Goal: Task Accomplishment & Management: Complete application form

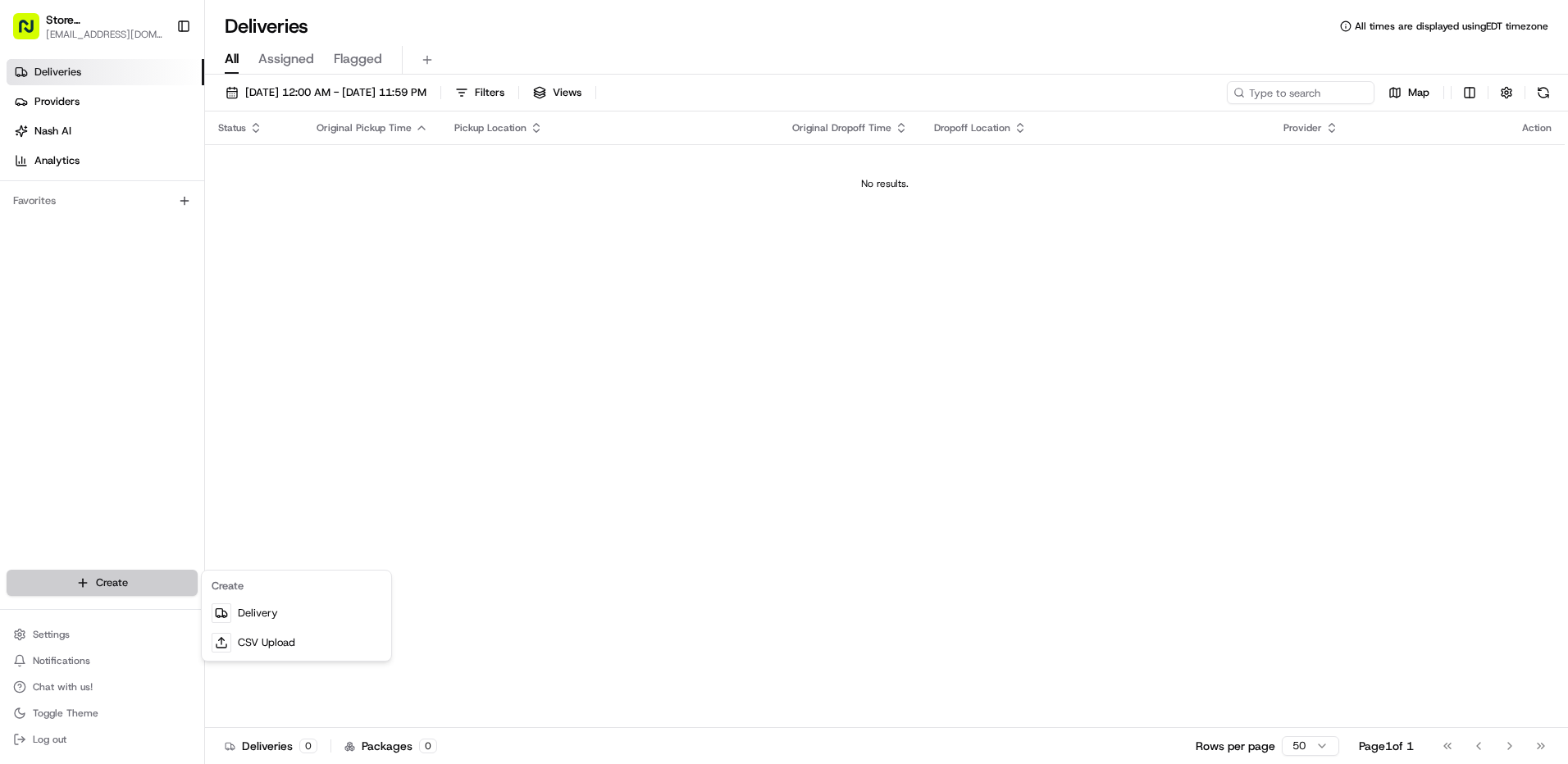
click at [134, 581] on html "Store [STREET_ADDRESS] (Post Office Square) (Just Salad) [EMAIL_ADDRESS][DOMAIN…" at bounding box center [784, 382] width 1568 height 764
click at [251, 620] on link "Delivery" at bounding box center [297, 613] width 183 height 29
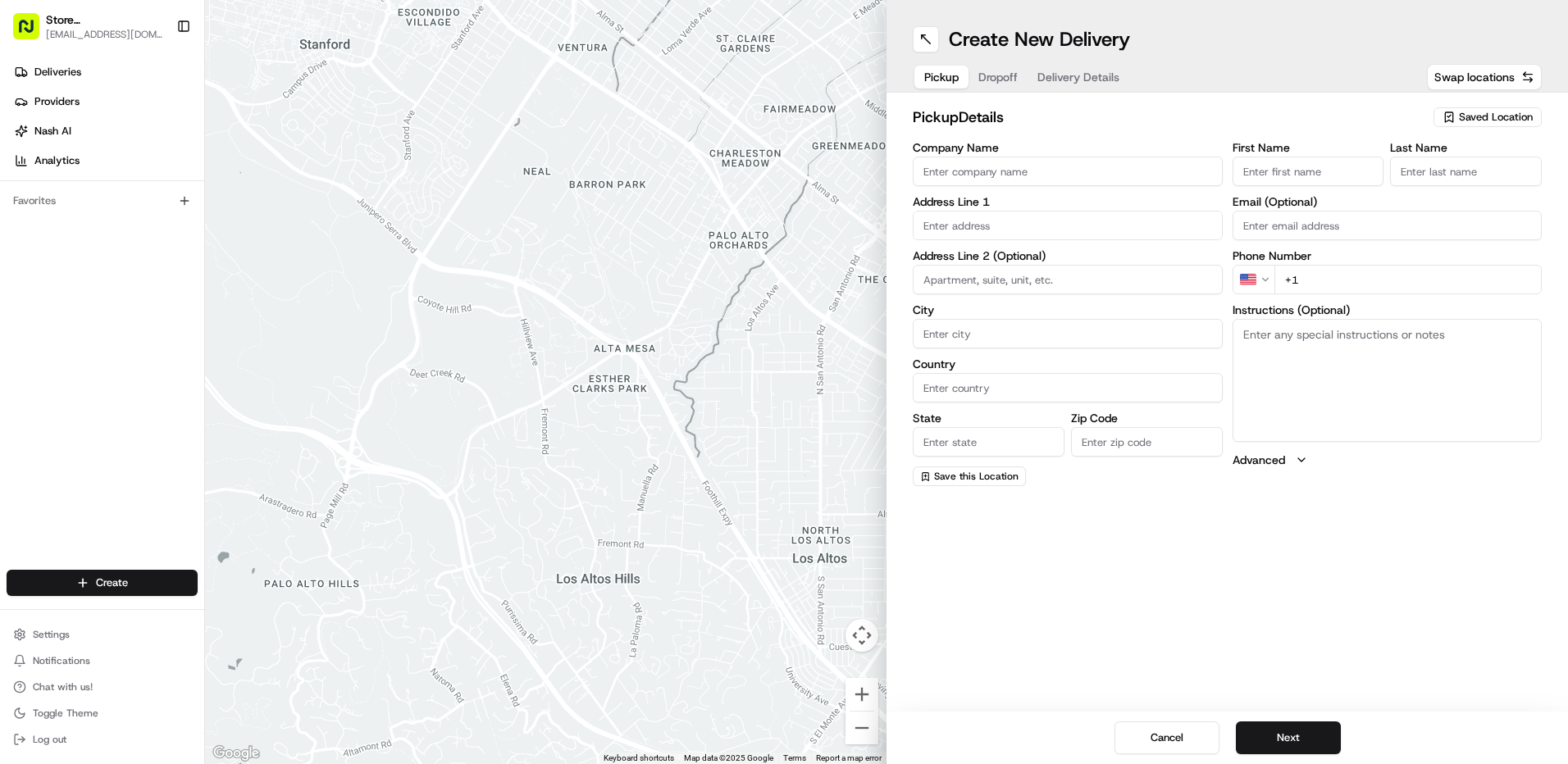
click at [1469, 114] on span "Saved Location" at bounding box center [1496, 117] width 74 height 15
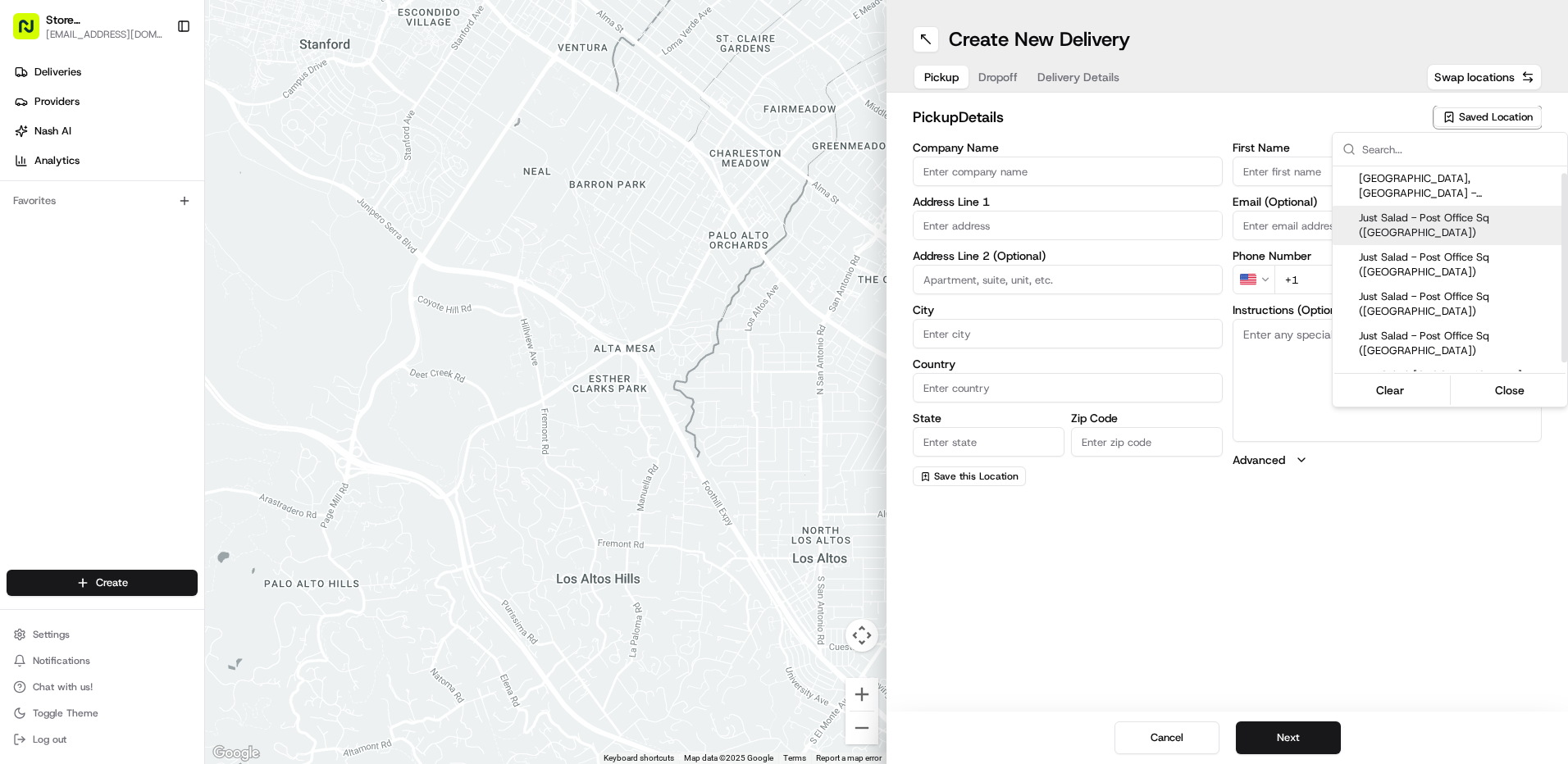
scroll to position [16, 0]
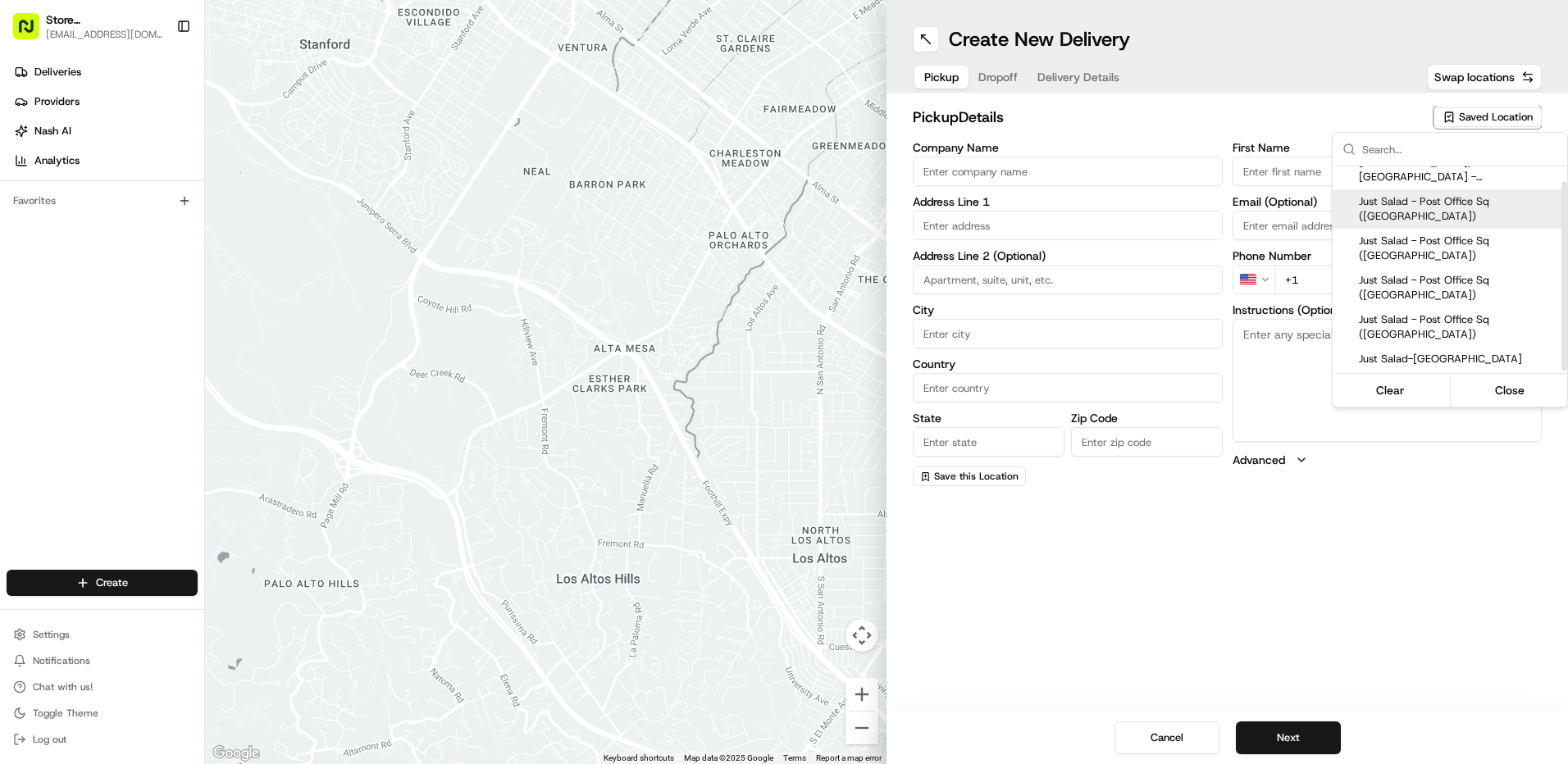
drag, startPoint x: 1565, startPoint y: 229, endPoint x: 1567, endPoint y: 288, distance: 59.0
click at [1567, 289] on div "Suggestions" at bounding box center [1564, 276] width 5 height 189
click at [1500, 321] on span "Just Salad - Post Office Sq ([GEOGRAPHIC_DATA])" at bounding box center [1459, 327] width 202 height 29
type input "Just Salad - Post Office Sq ([GEOGRAPHIC_DATA])"
type input "[STREET_ADDRESS]"
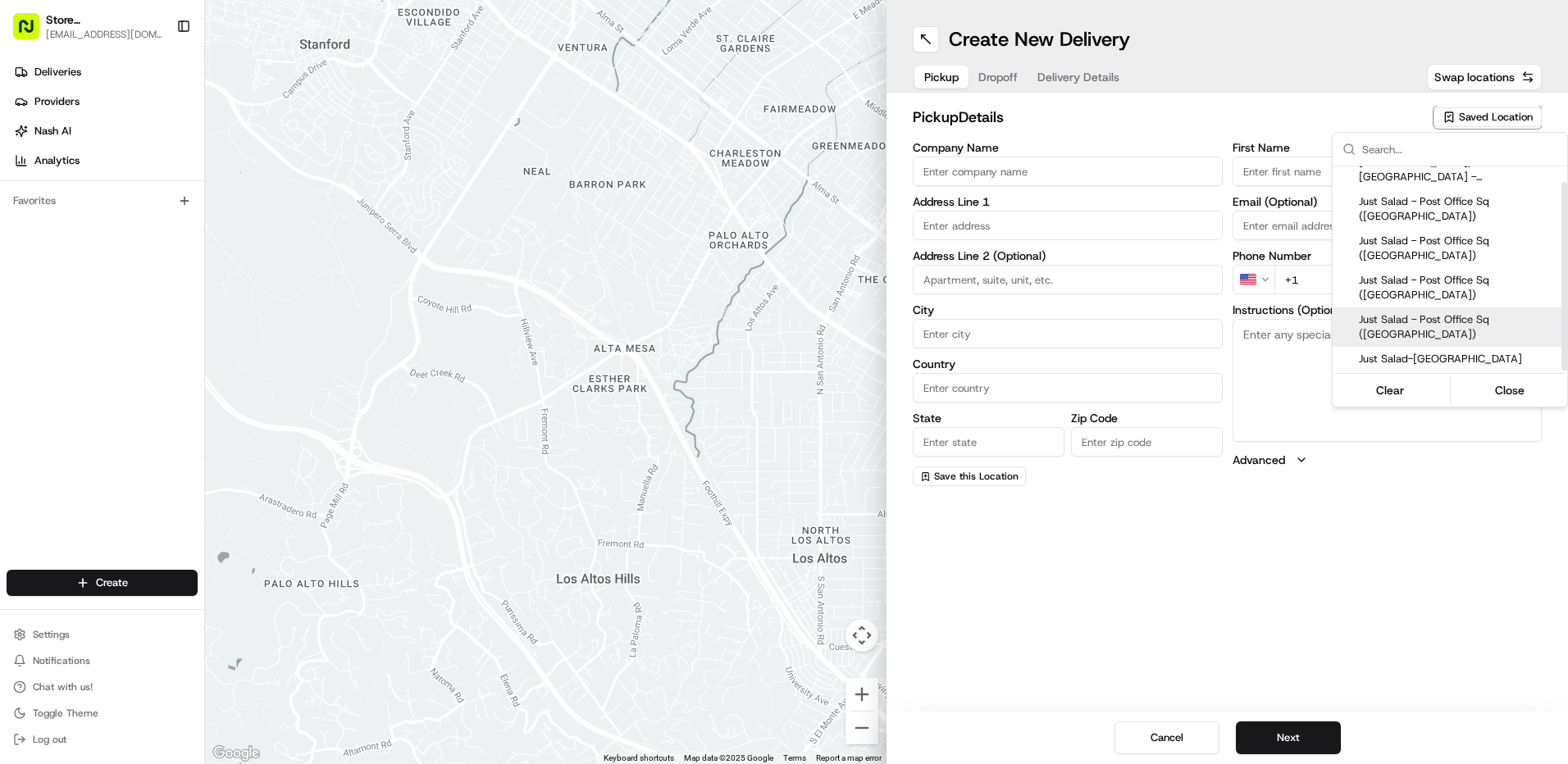
type input "[GEOGRAPHIC_DATA]"
type input "US"
type input "MA"
type input "02110"
type input "Ed"
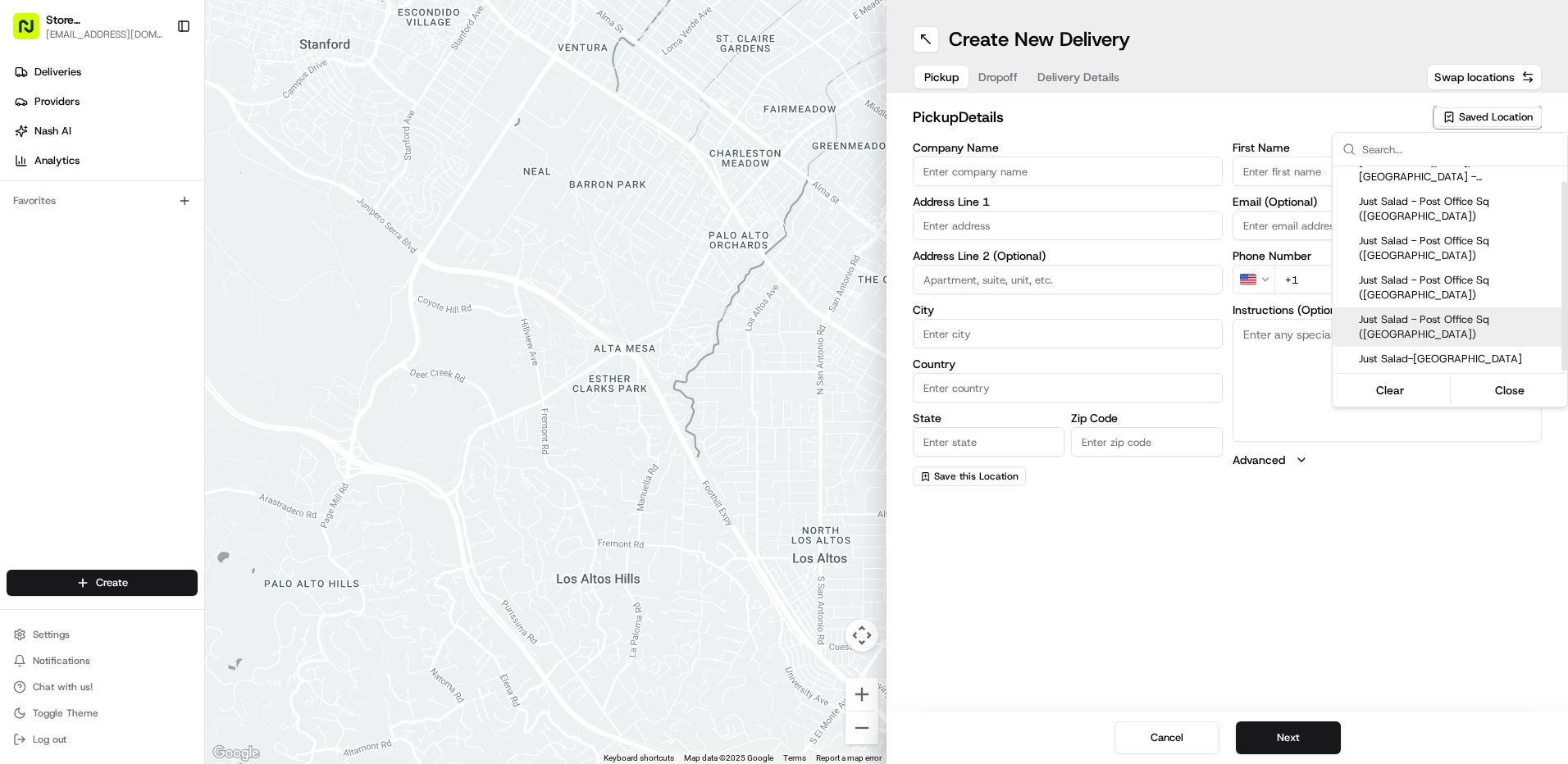
type input "[PHONE_NUMBER]"
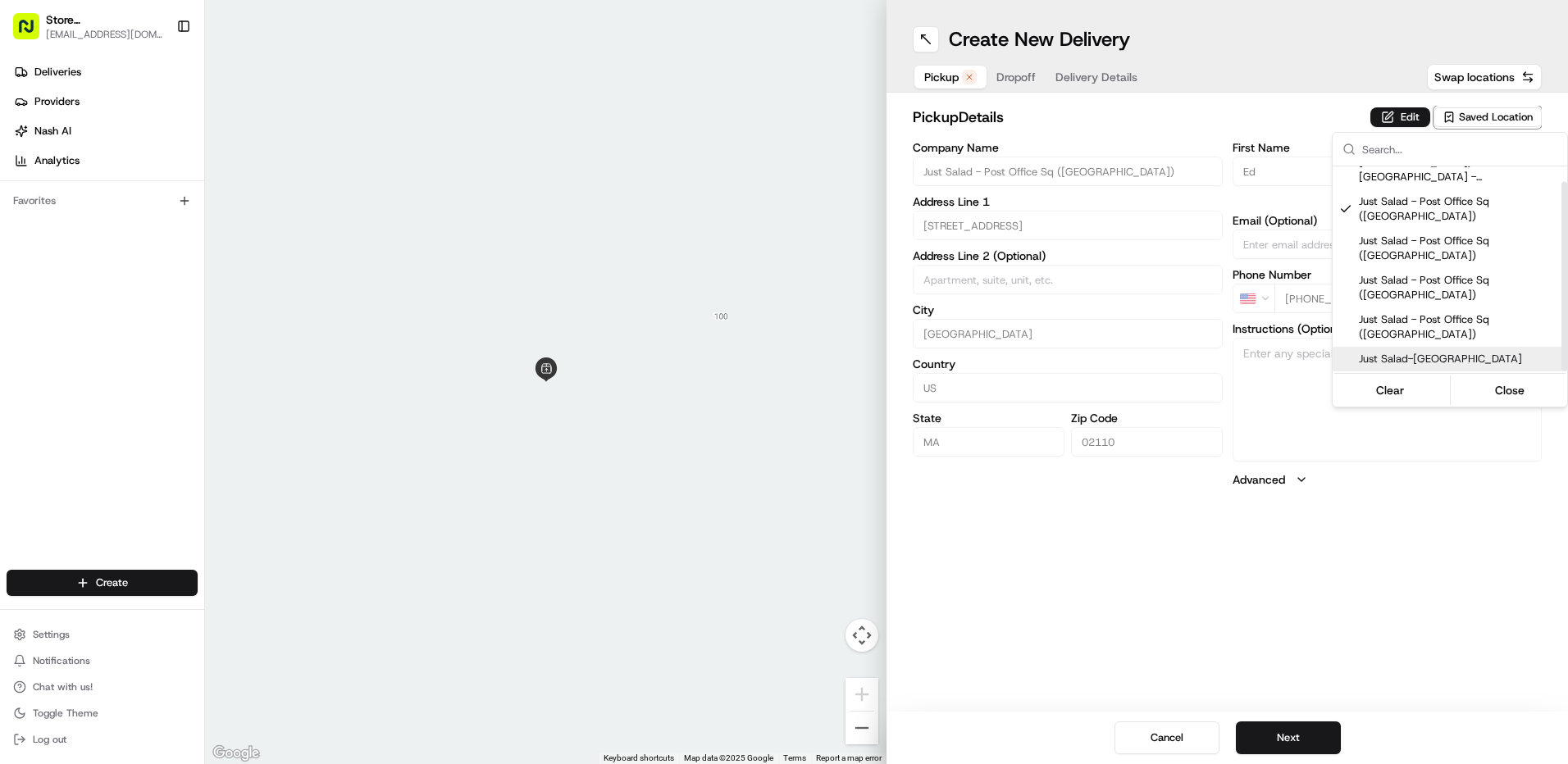
click at [1382, 551] on html "Store [STREET_ADDRESS] (Post Office Square) (Just Salad) [EMAIL_ADDRESS][DOMAIN…" at bounding box center [784, 382] width 1568 height 764
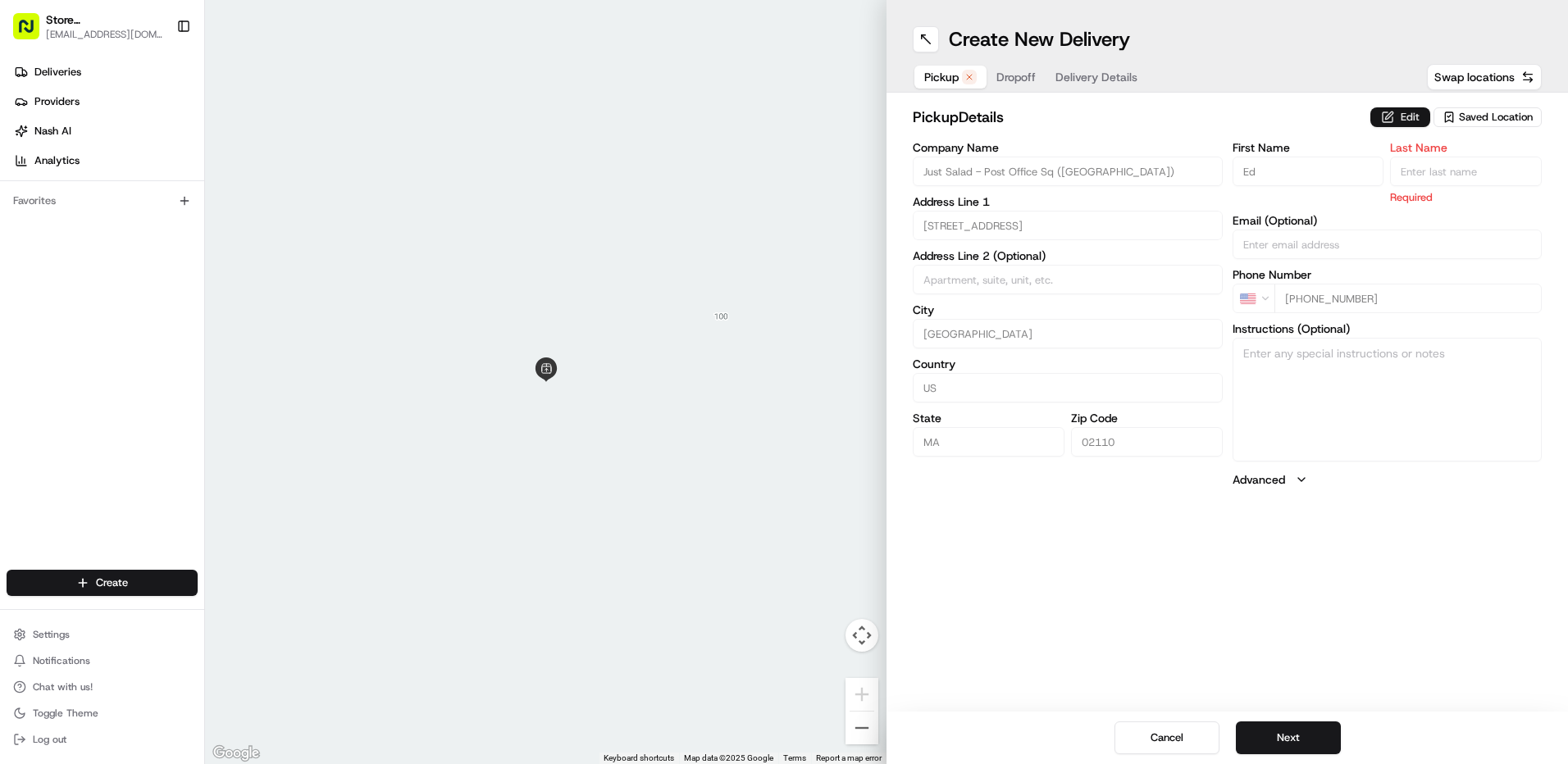
click at [1376, 114] on button "Edit" at bounding box center [1401, 118] width 60 height 20
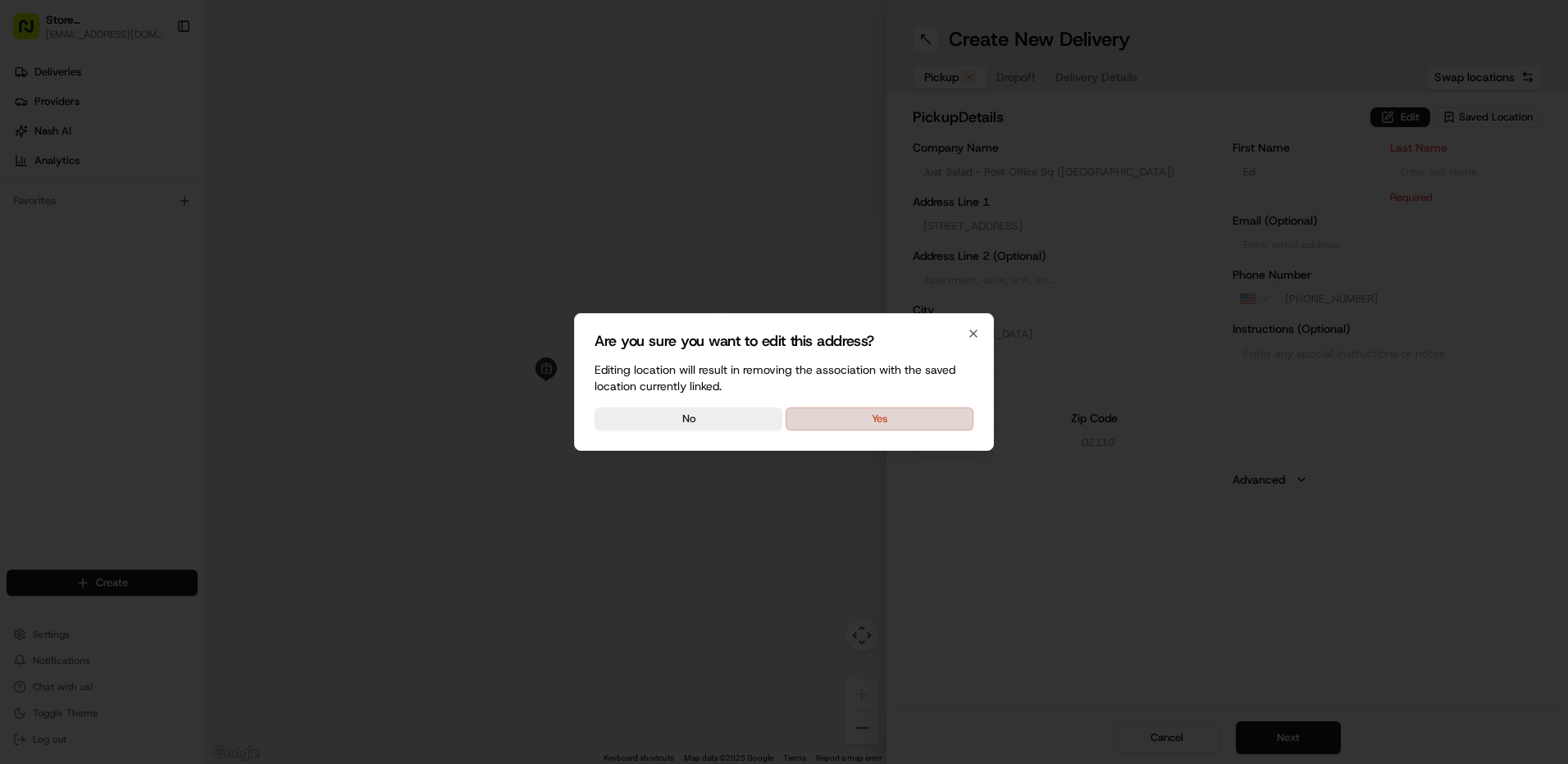
click at [829, 420] on button "Yes" at bounding box center [879, 418] width 188 height 23
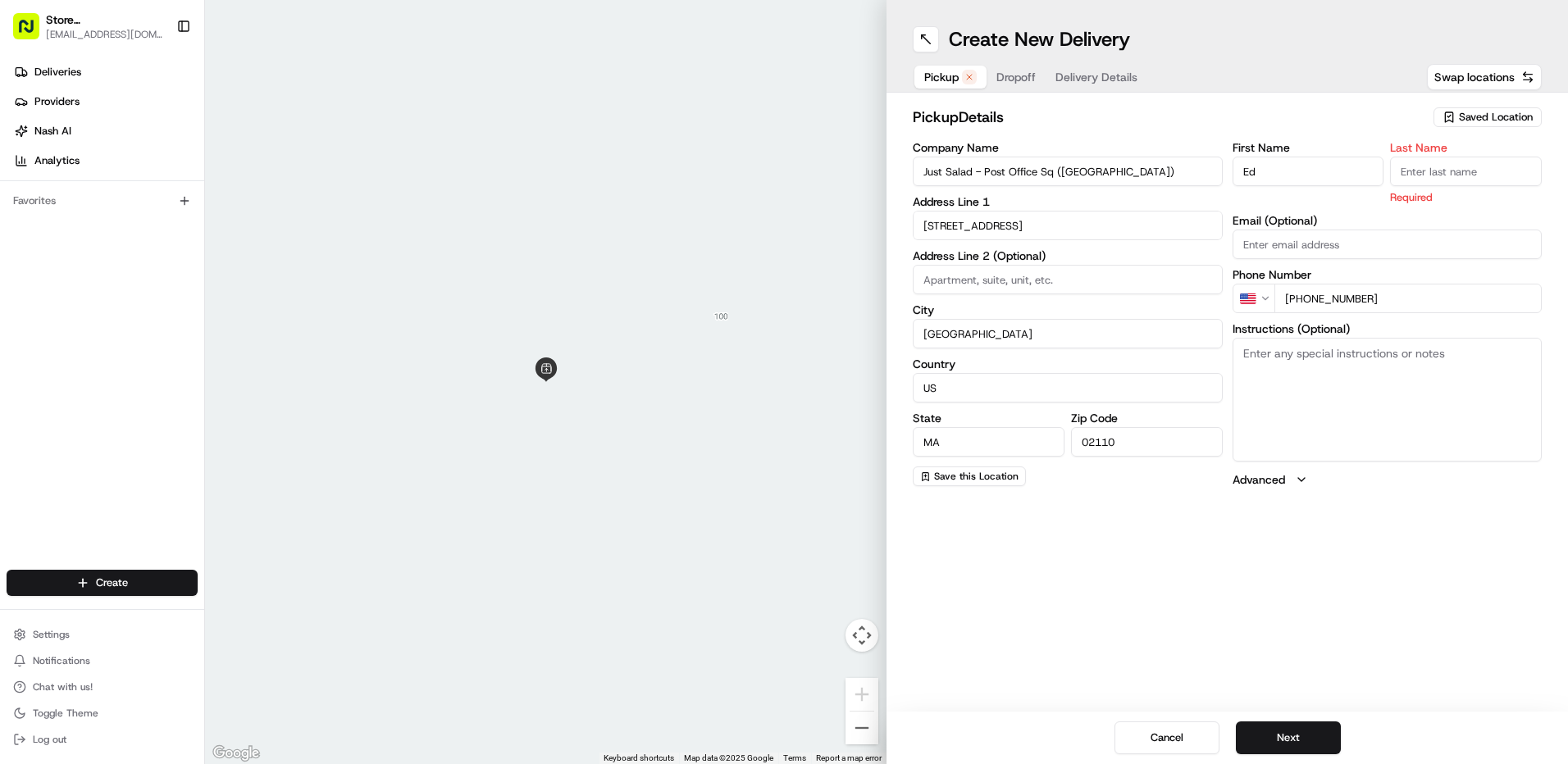
click at [1320, 175] on input "Ed" at bounding box center [1309, 172] width 152 height 29
type input "E"
type input "ABBY"
type input "B"
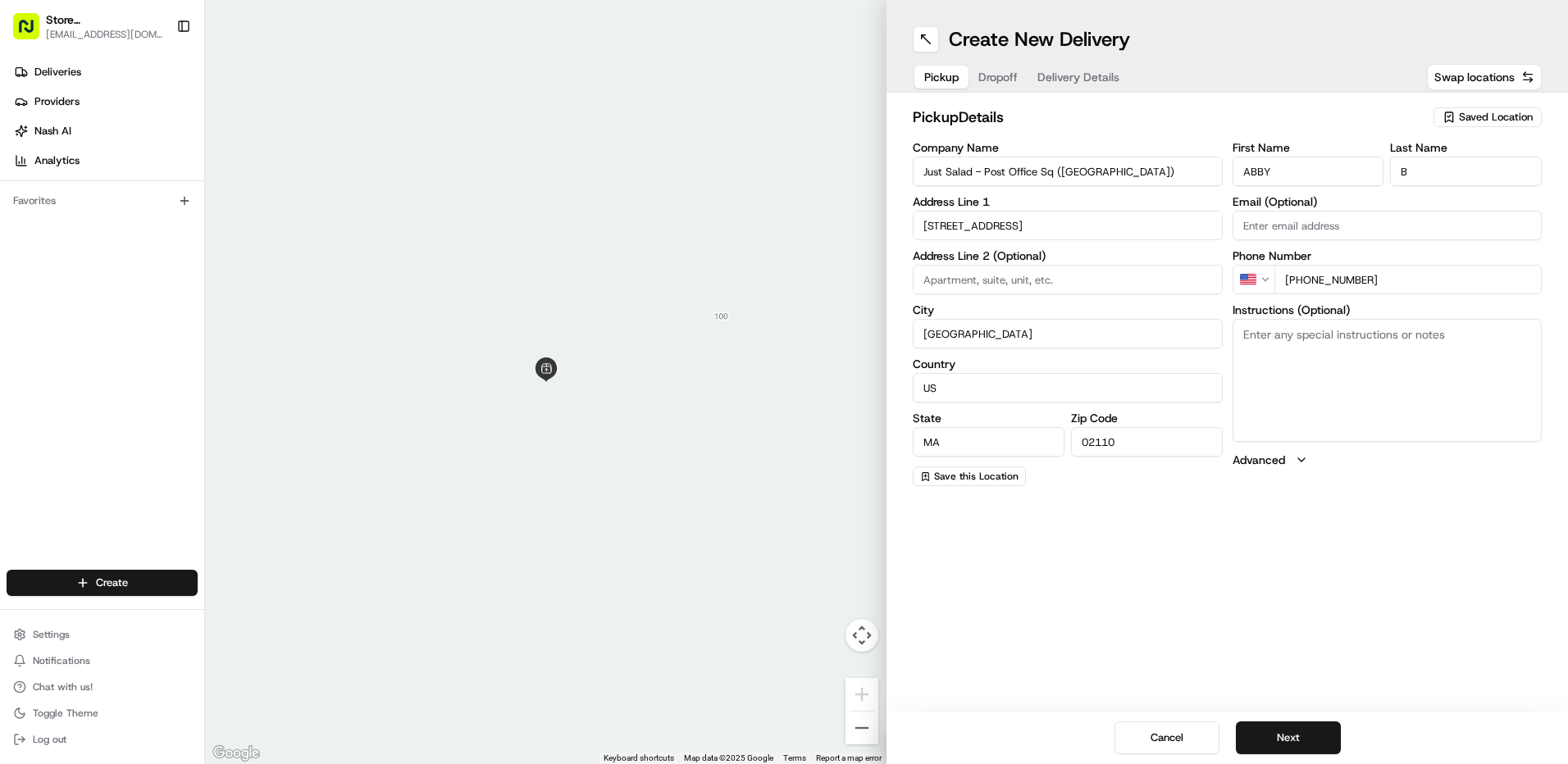
click at [1397, 301] on div "First Name [PERSON_NAME] Last Name B Email (Optional) Phone Number US [PHONE_NU…" at bounding box center [1387, 313] width 310 height 344
type input "[PHONE_NUMBER]"
click at [1277, 736] on button "Next" at bounding box center [1288, 738] width 105 height 33
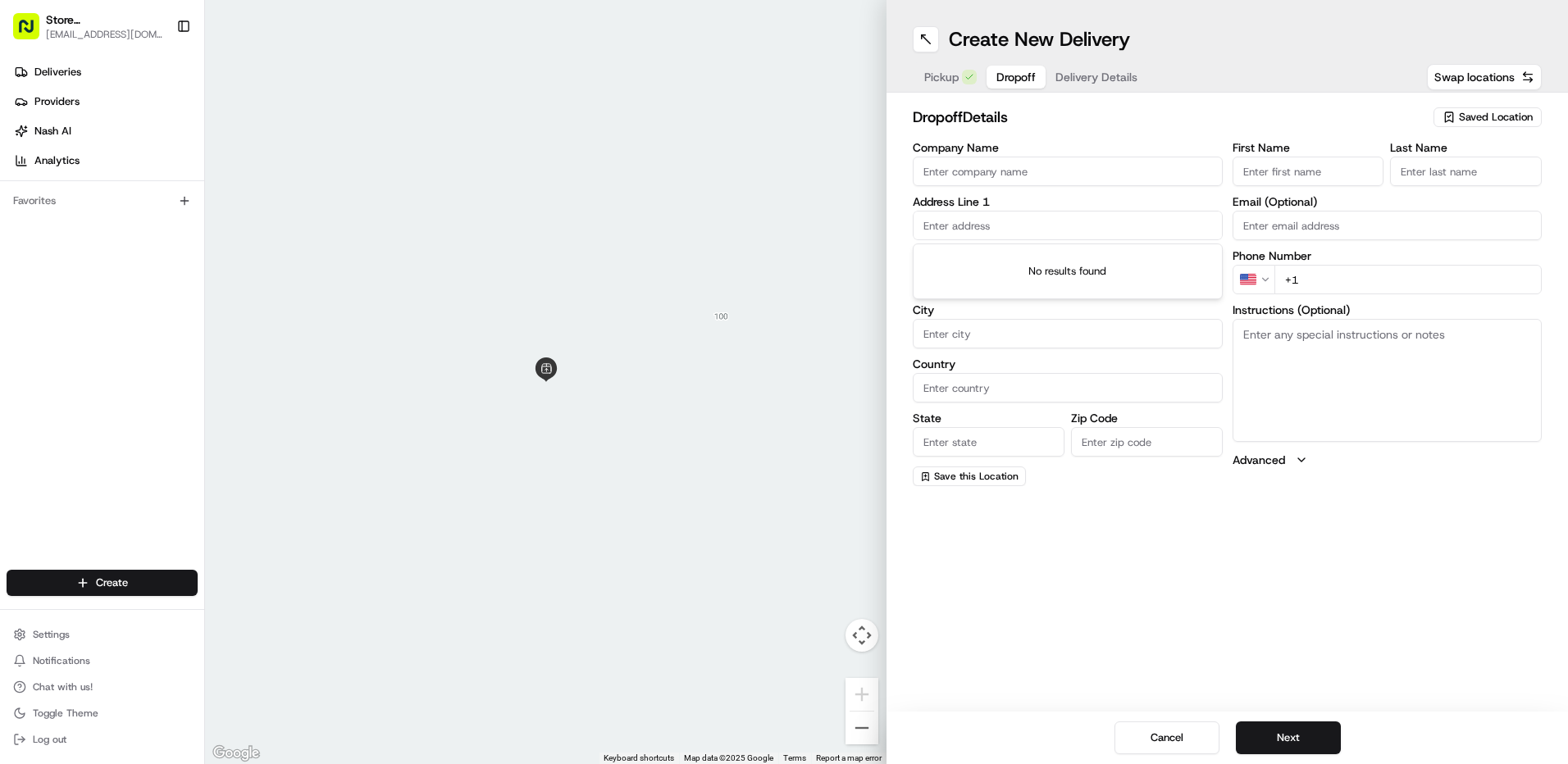
click at [931, 234] on input "text" at bounding box center [1068, 225] width 310 height 29
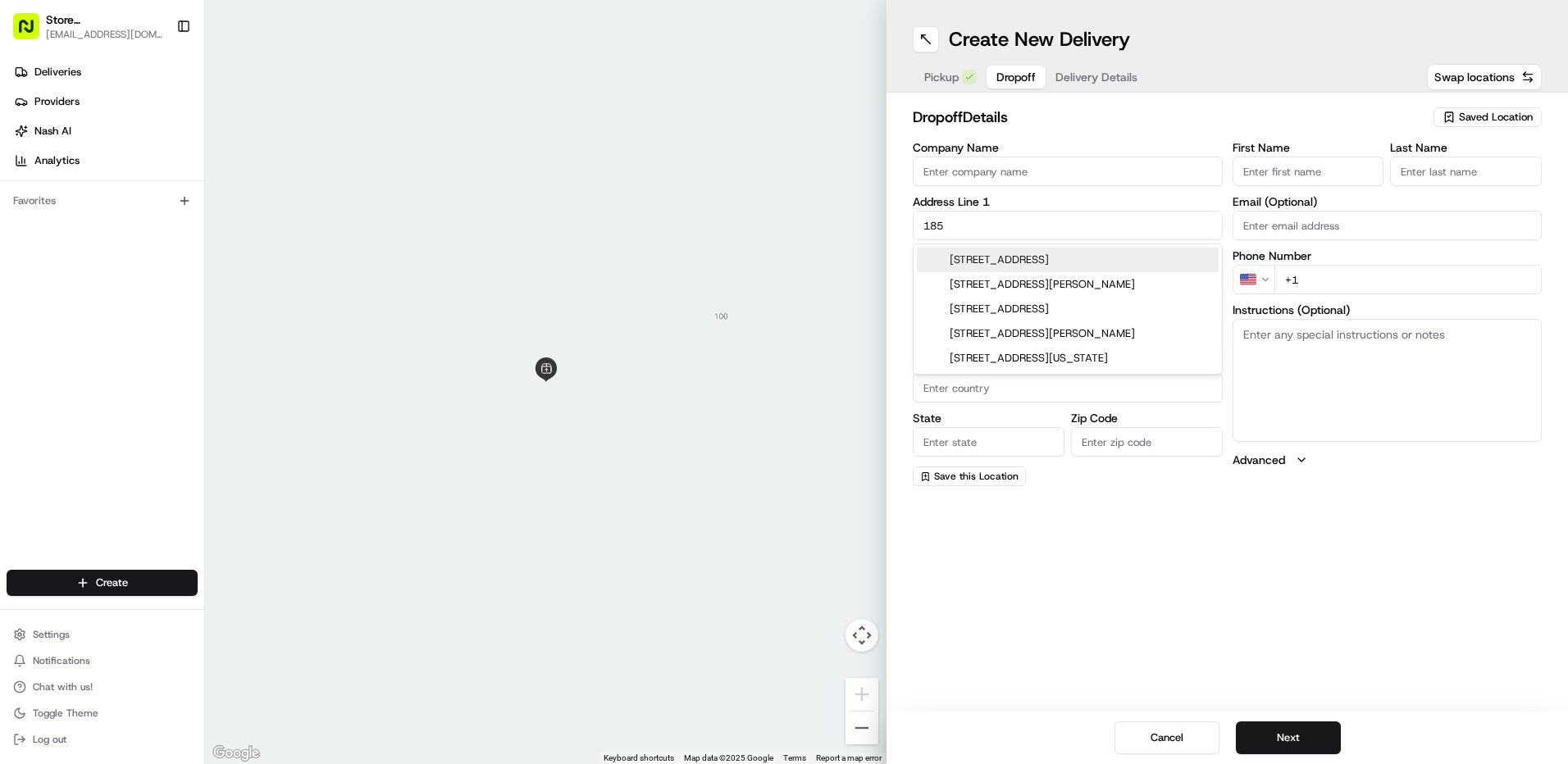
click at [991, 257] on div "[STREET_ADDRESS]" at bounding box center [1068, 259] width 302 height 25
type input "[STREET_ADDRESS]"
type input "[GEOGRAPHIC_DATA]"
type input "MA"
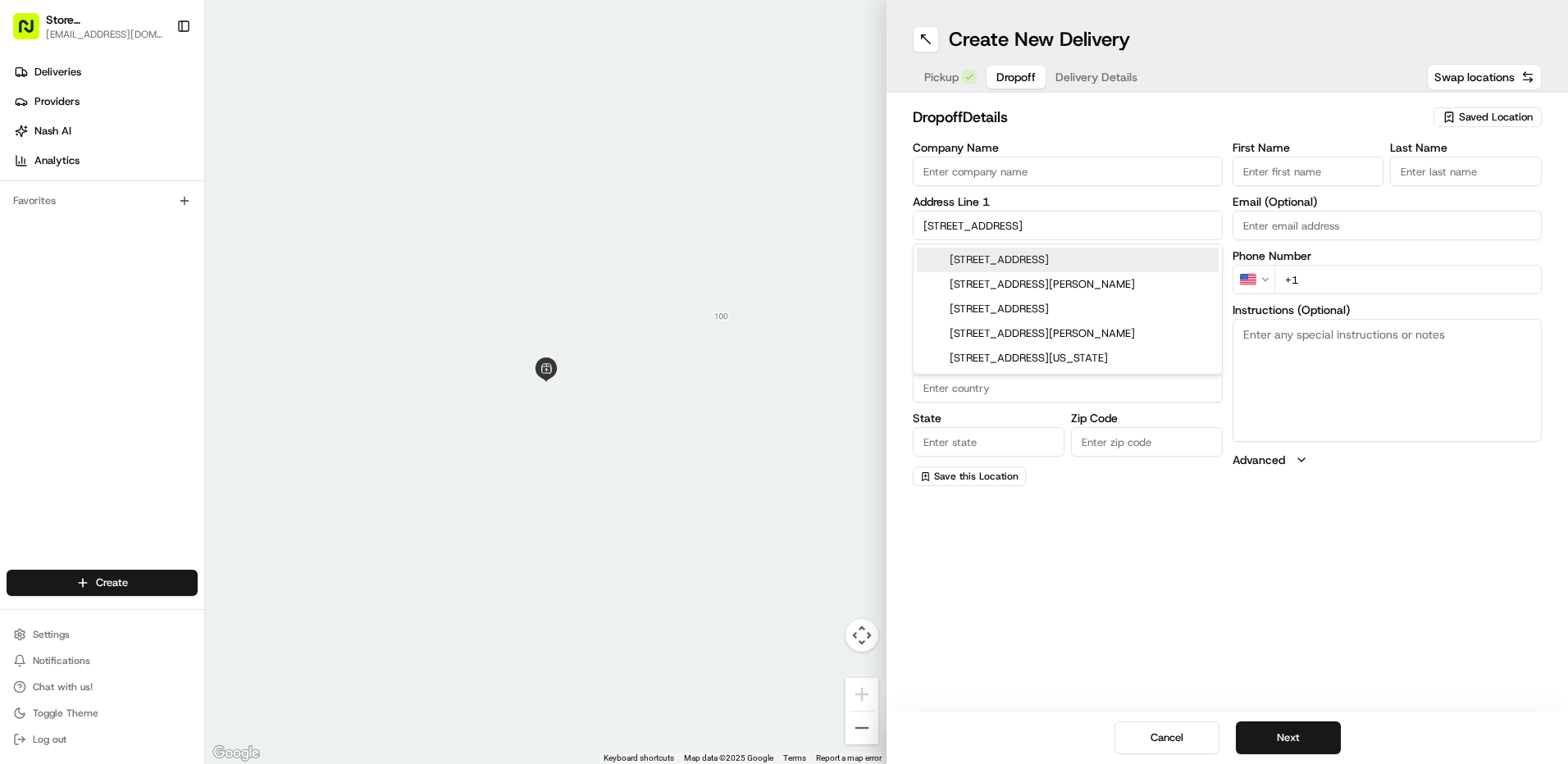
type input "02215"
type input "[STREET_ADDRESS]"
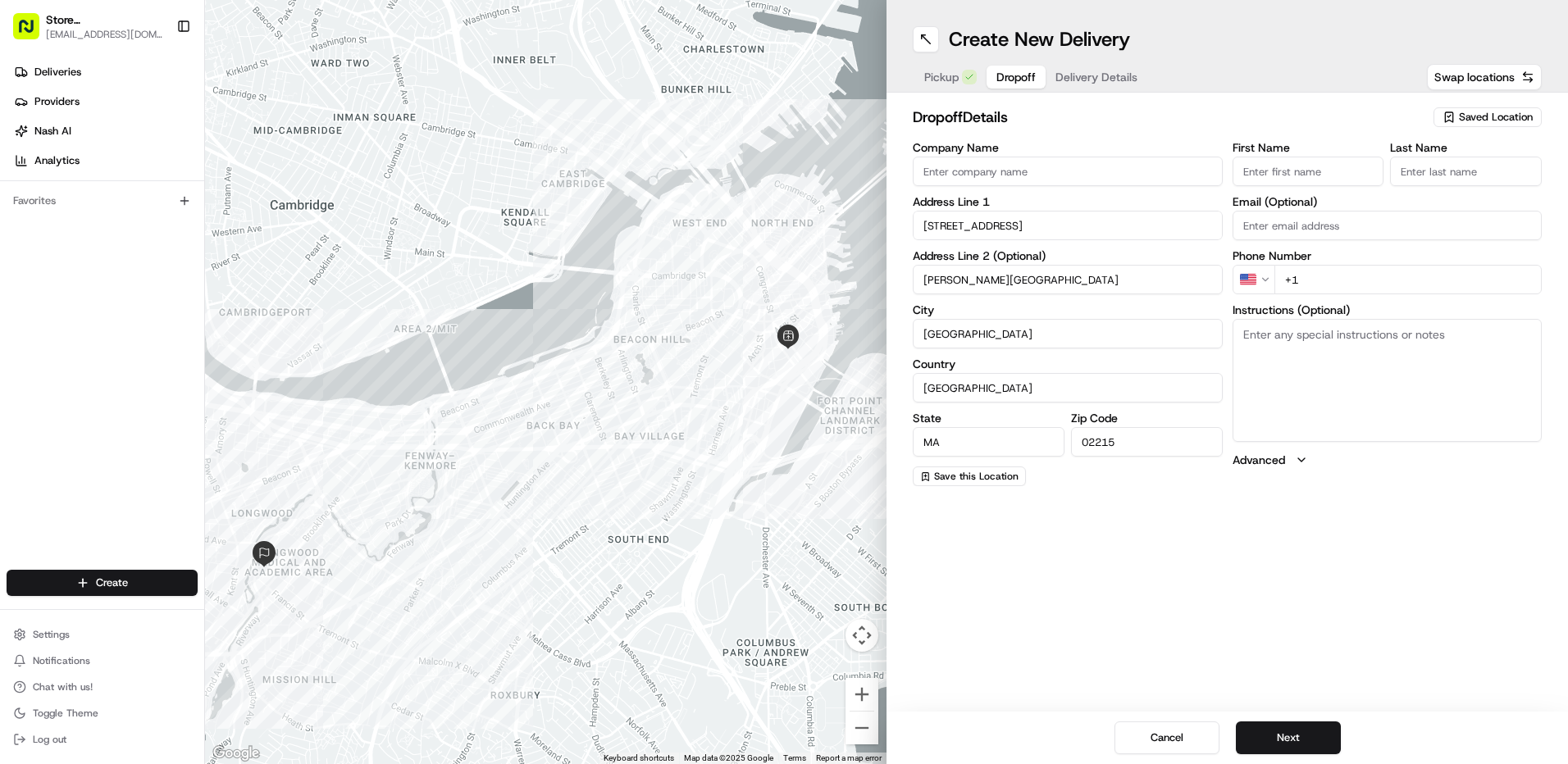
type input "[PERSON_NAME][GEOGRAPHIC_DATA]"
click at [953, 174] on input "Company Name" at bounding box center [1068, 172] width 310 height 29
type input "[PERSON_NAME] Deaconess"
type input "neurology"
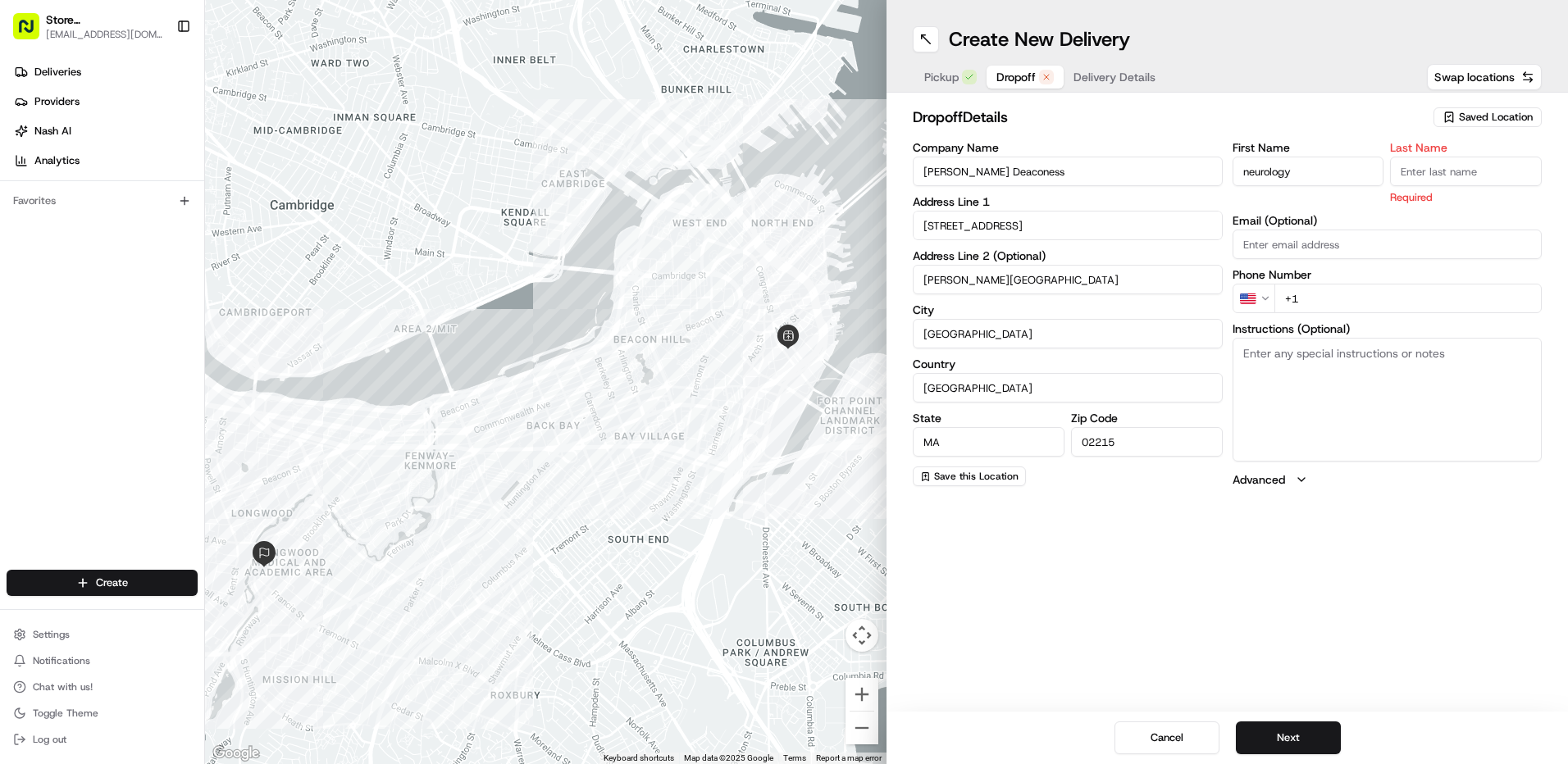
click at [1409, 175] on input "Last Name" at bounding box center [1466, 172] width 152 height 29
type input "neurology"
click at [1330, 306] on div "First Name neurology Last Name neurology Required Email (Optional) Phone Number…" at bounding box center [1387, 314] width 310 height 346
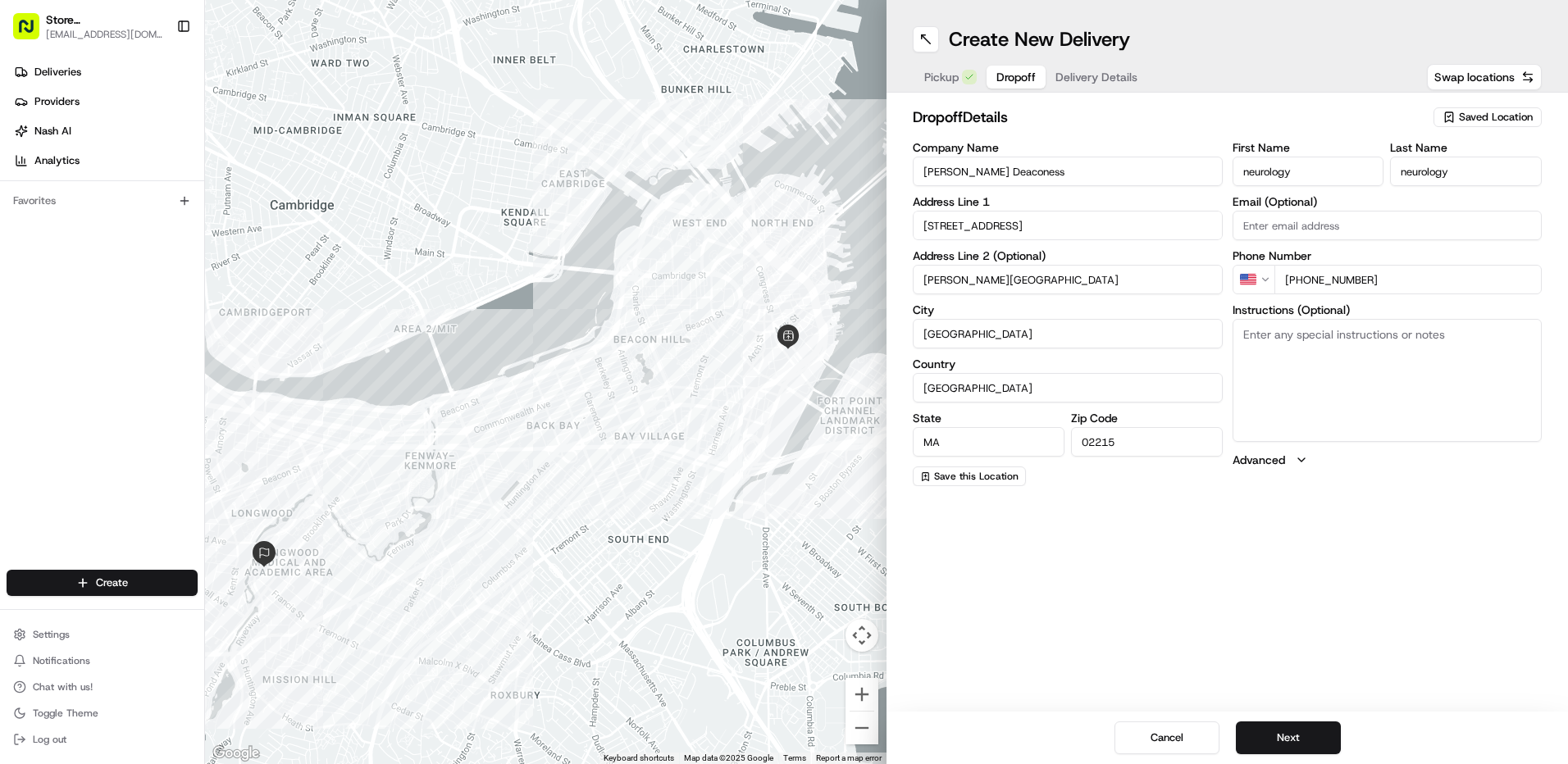
type input "[PHONE_NUMBER]"
click at [1285, 361] on textarea "Instructions (Optional)" at bounding box center [1387, 380] width 310 height 123
paste textarea "- Park in front of entrance with hazard lights on. You will be fine :) - Do NOT…"
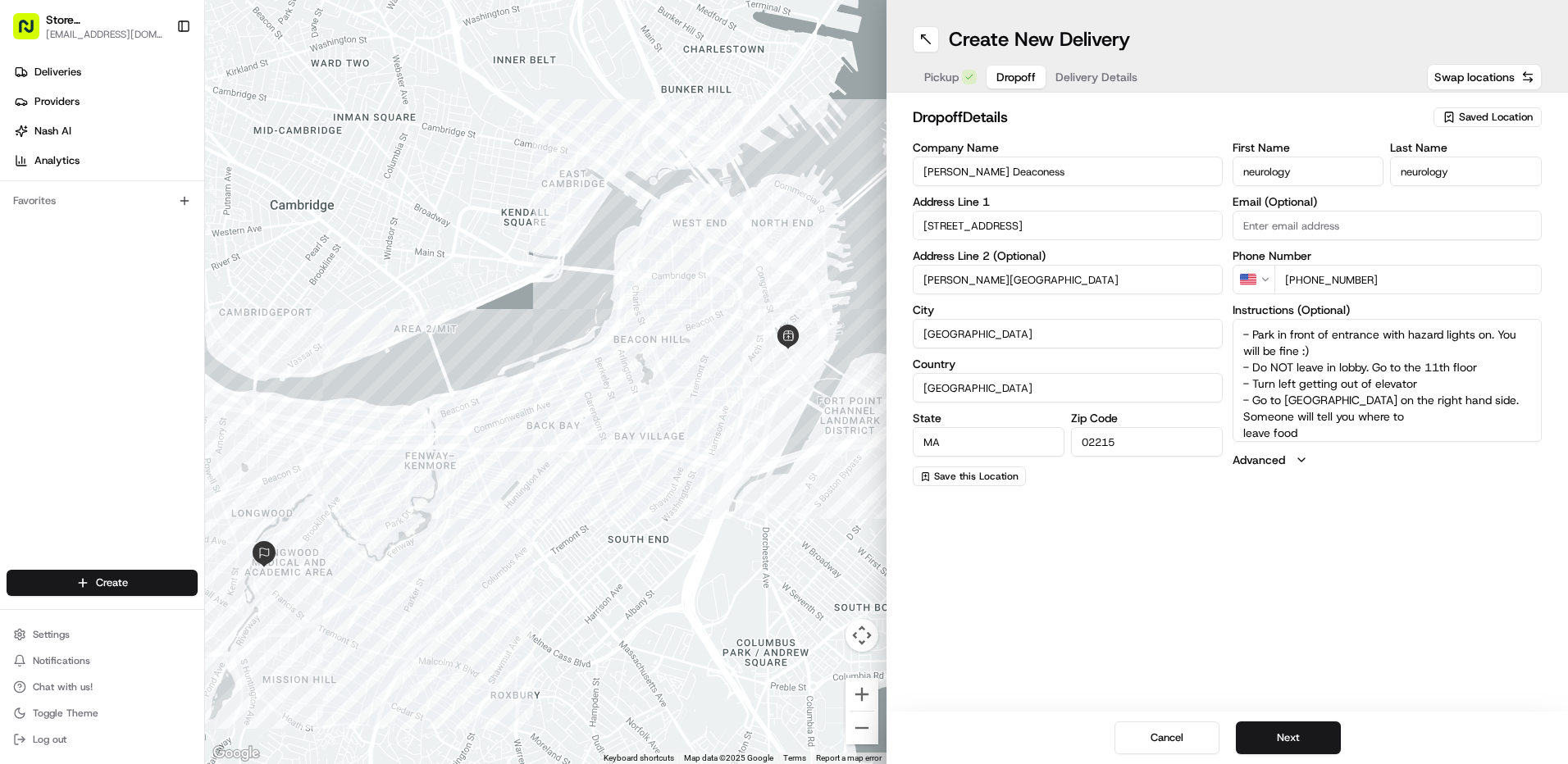
scroll to position [6, 0]
type textarea "- Park in front of entrance with hazard lights on. You will be fine :) - Do NOT…"
click at [1463, 530] on div "Create New Delivery Pickup Dropoff Delivery Details Swap locations dropoff Deta…" at bounding box center [1227, 382] width 681 height 764
click at [1285, 728] on button "Next" at bounding box center [1288, 738] width 105 height 33
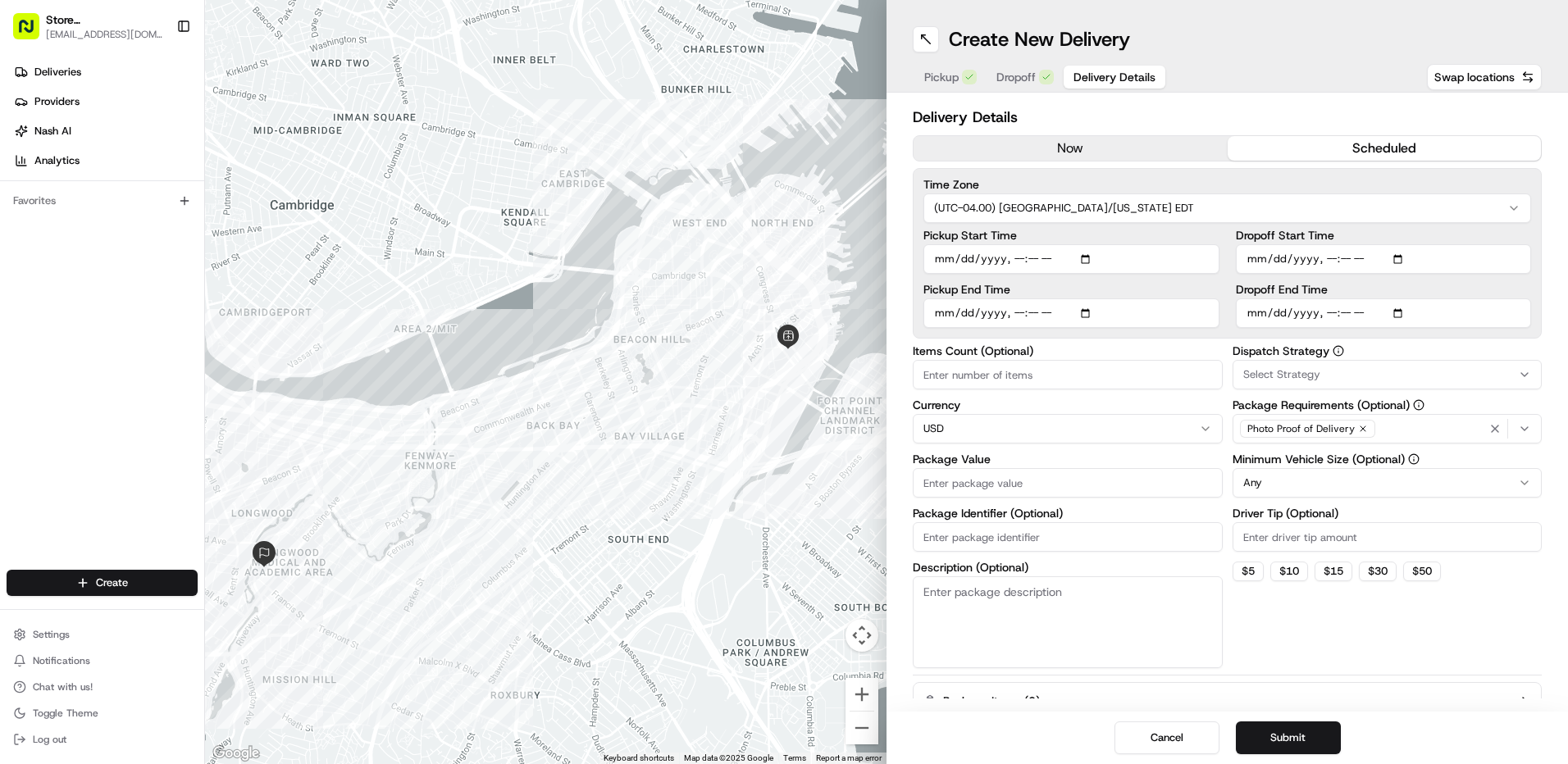
click at [1307, 144] on button "scheduled" at bounding box center [1384, 148] width 314 height 25
click at [948, 478] on input "Package Value" at bounding box center [1068, 483] width 310 height 29
type input "344.75"
click at [1321, 629] on div "Dispatch Strategy Select Strategy Package Requirements (Optional) Photo Proof o…" at bounding box center [1387, 507] width 310 height 323
click at [1394, 570] on button "$ 30" at bounding box center [1377, 571] width 37 height 20
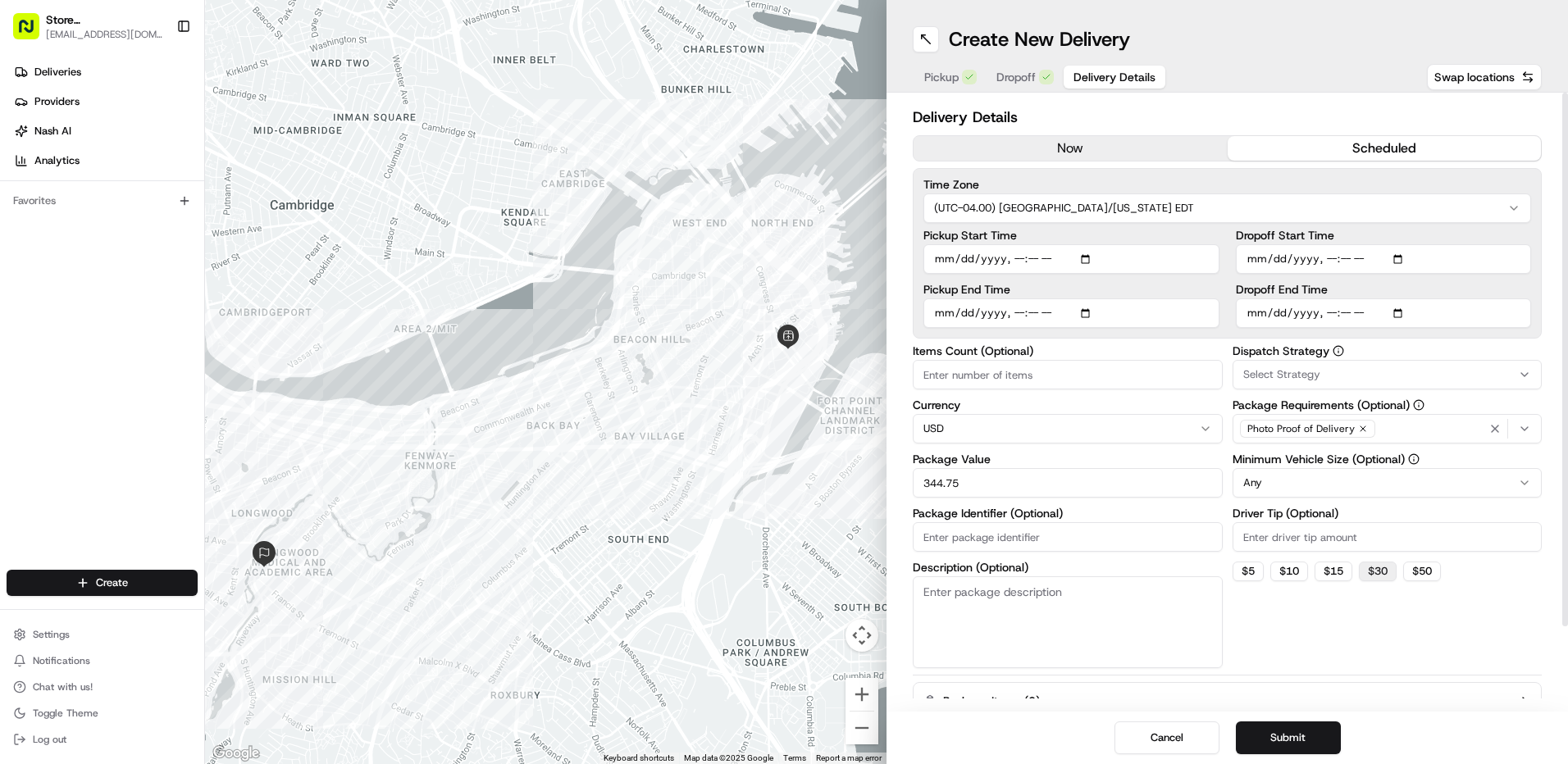
type input "30"
click at [1530, 478] on html "Store [STREET_ADDRESS] (Post Office Square) (Just Salad) [EMAIL_ADDRESS][DOMAIN…" at bounding box center [784, 382] width 1568 height 764
click at [1405, 311] on input "Dropoff End Time" at bounding box center [1384, 313] width 296 height 29
type input "[DATE]T11:15"
click at [1538, 294] on div "Time Zone (UTC-04.00) [GEOGRAPHIC_DATA]/[US_STATE] EDT Pickup Start Time Pickup…" at bounding box center [1227, 253] width 629 height 171
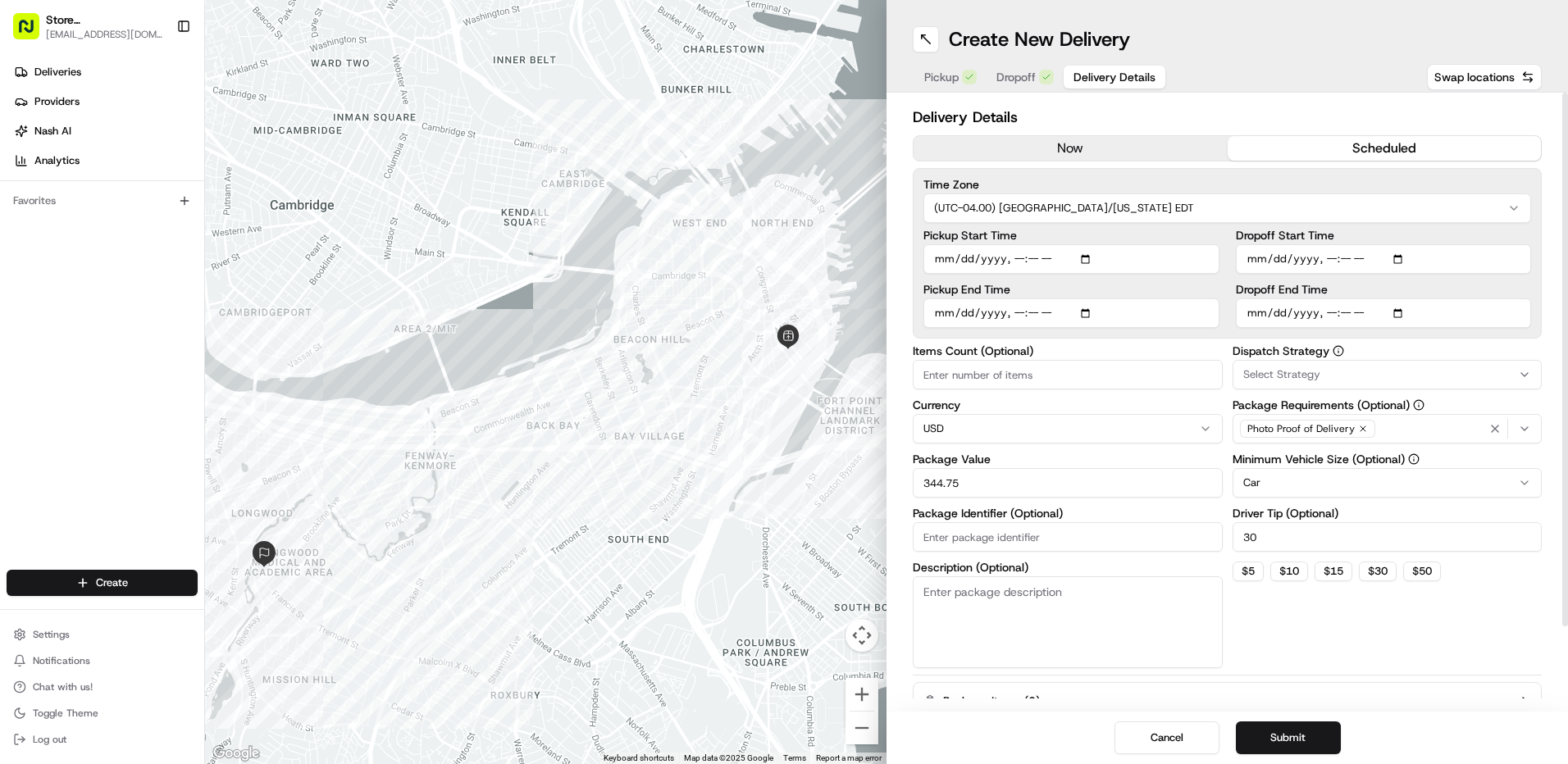
click at [1402, 261] on input "Dropoff Start Time" at bounding box center [1384, 259] width 296 height 29
type input "[DATE]T10:55"
click at [1546, 273] on div "Delivery Details now scheduled Time Zone (UTC-04.00) [GEOGRAPHIC_DATA]/[US_STAT…" at bounding box center [1227, 402] width 681 height 619
click at [1088, 310] on input "Pickup End Time" at bounding box center [1071, 313] width 296 height 29
type input "[DATE]T10:54"
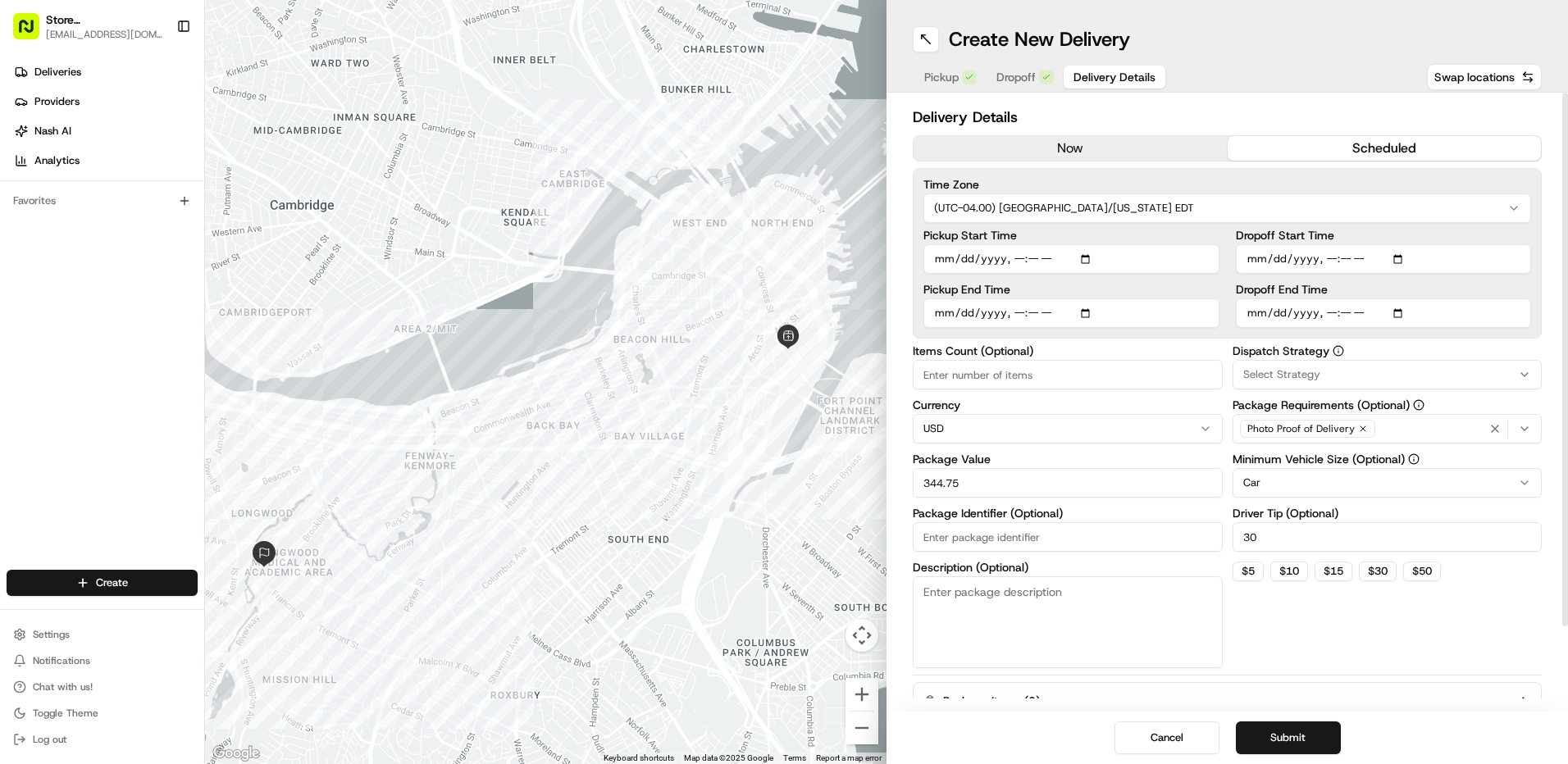
click at [1229, 325] on div "Pickup Start Time Pickup End Time Dropoff Start Time Dropoff End Time" at bounding box center [1226, 278] width 607 height 99
click at [1085, 261] on input "Pickup Start Time" at bounding box center [1071, 259] width 296 height 29
type input "[DATE]T10:53"
click at [1219, 263] on div "Pickup Start Time Pickup End Time Dropoff Start Time Dropoff End Time" at bounding box center [1226, 278] width 607 height 99
click at [1224, 225] on div "Time Zone (UTC-04.00) [GEOGRAPHIC_DATA]/[US_STATE] EDT Pickup Start Time Pickup…" at bounding box center [1227, 253] width 629 height 171
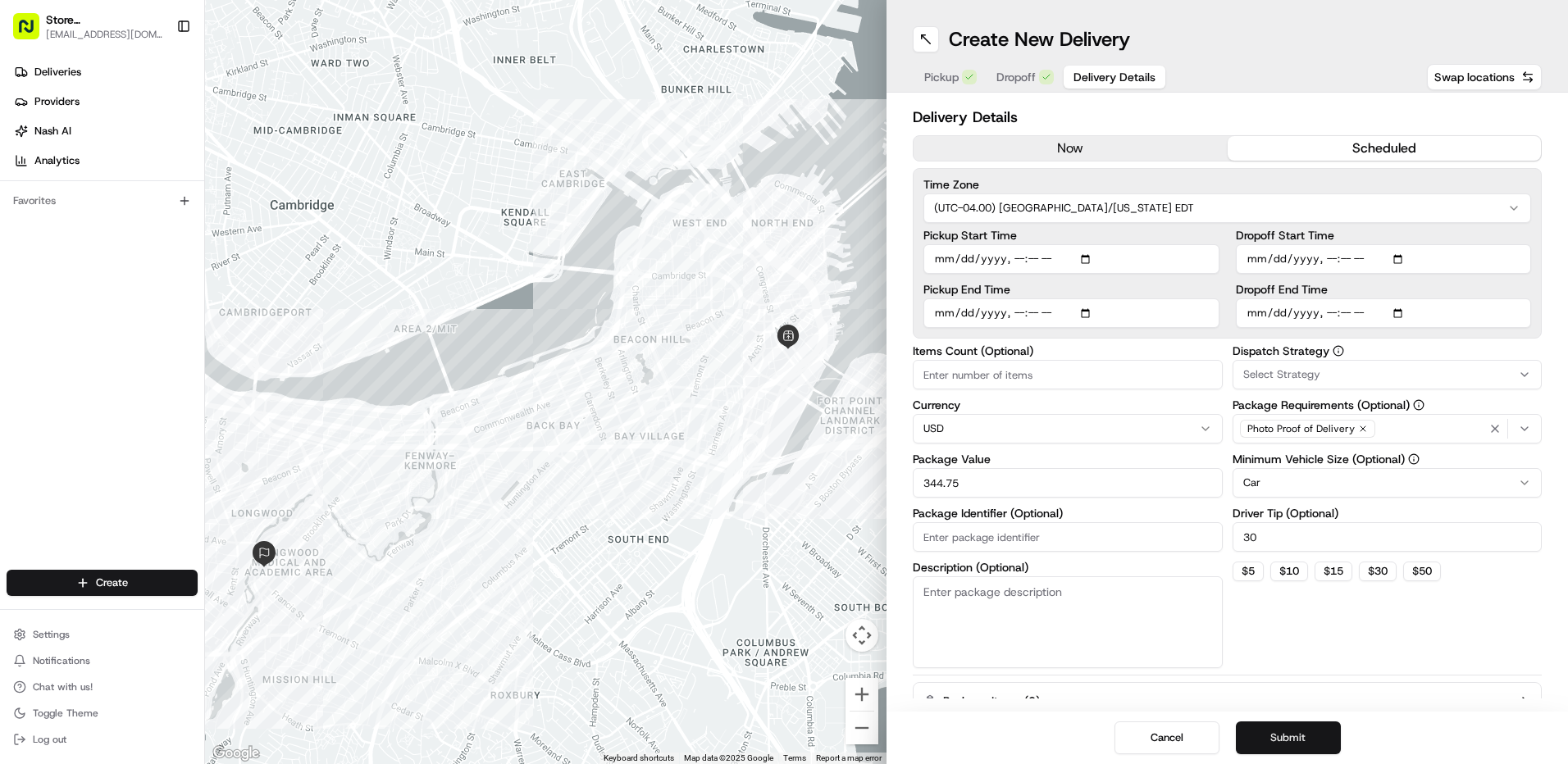
click at [1298, 738] on button "Submit" at bounding box center [1288, 738] width 105 height 33
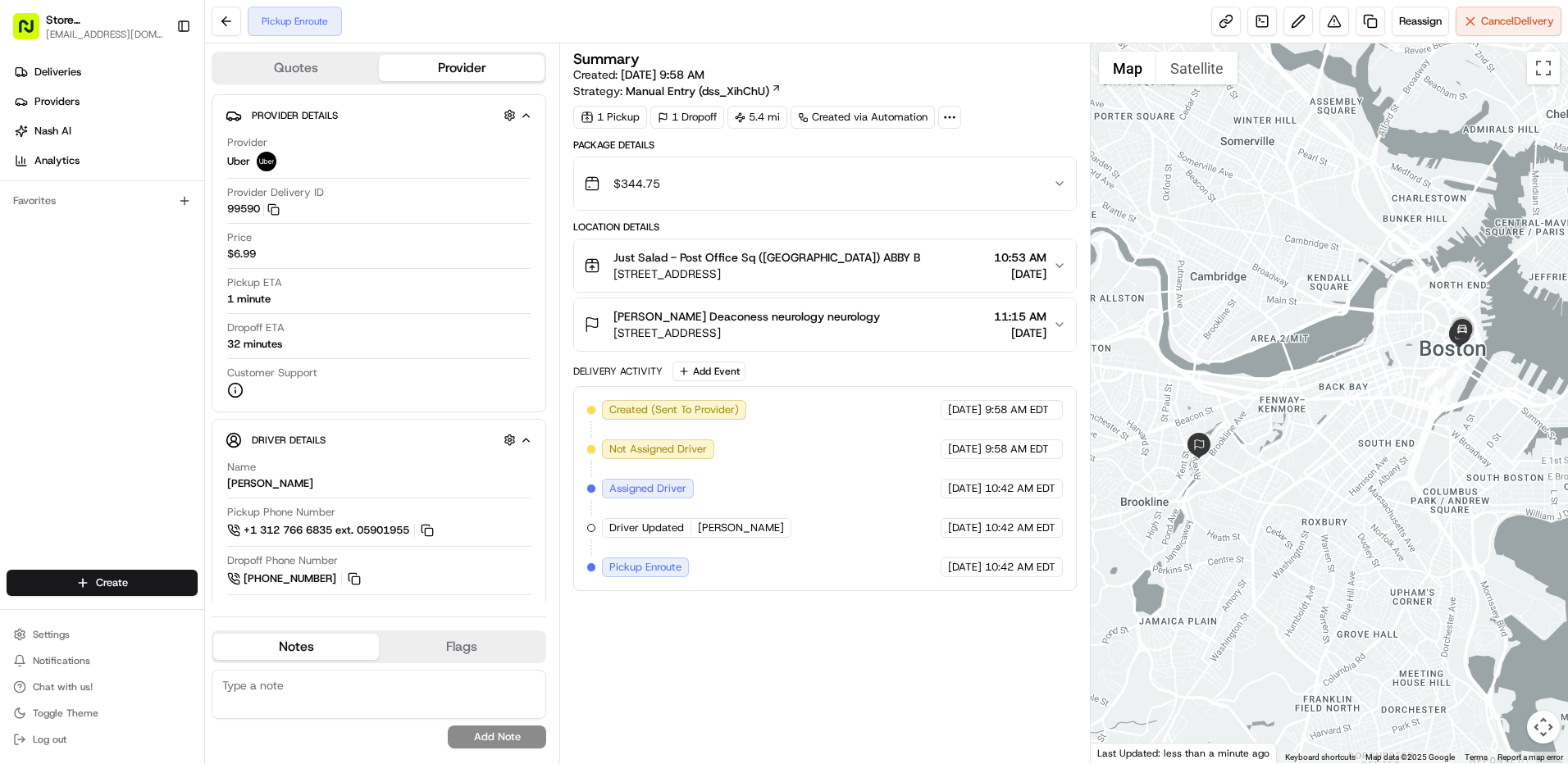
drag, startPoint x: 548, startPoint y: 56, endPoint x: 850, endPoint y: 30, distance: 303.1
click at [850, 30] on div "Pickup Enroute Reassign Cancel Delivery" at bounding box center [887, 22] width 1363 height 44
